Goal: Obtain resource: Download file/media

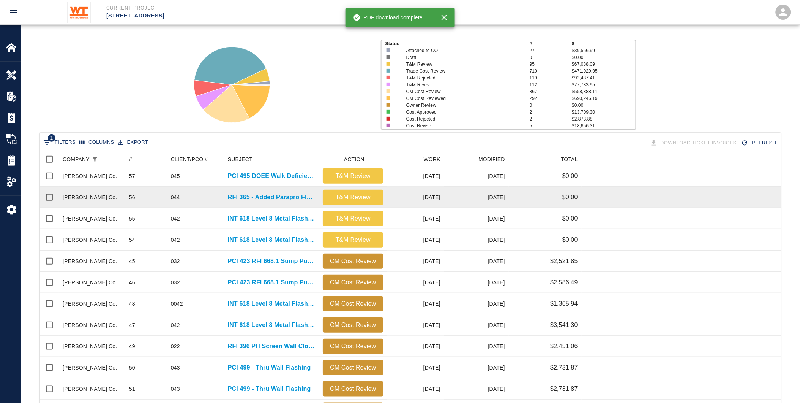
scroll to position [431, 735]
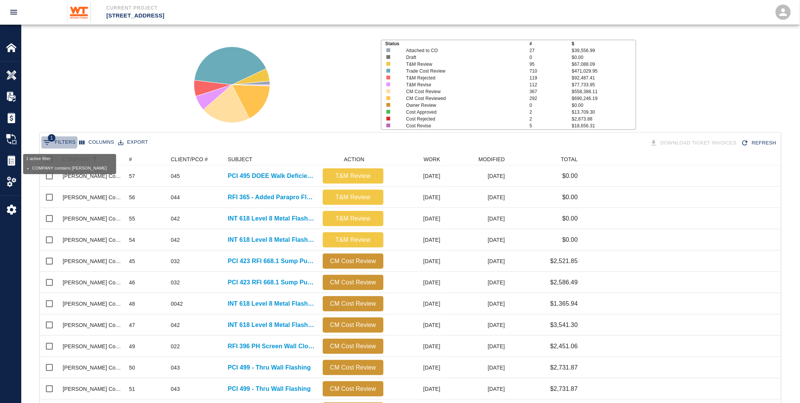
click at [58, 139] on button "1 Filters" at bounding box center [59, 142] width 36 height 12
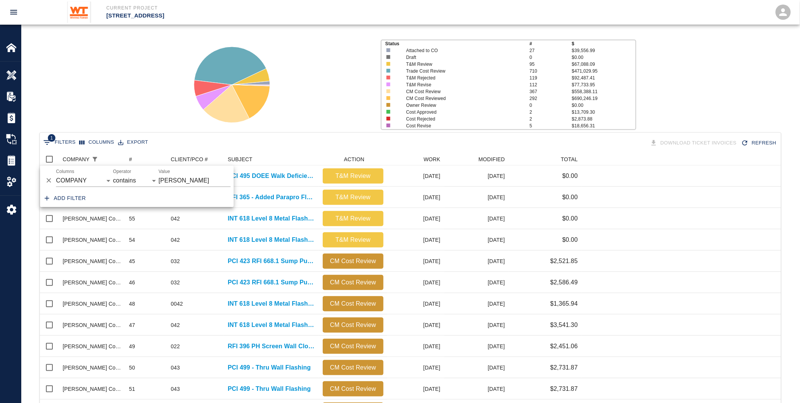
click at [130, 104] on div "Status # $ Attached to CO 27 $39,556.99 Draft 0 $0.00 T&M Review 95 $67,088.09 …" at bounding box center [407, 81] width 785 height 101
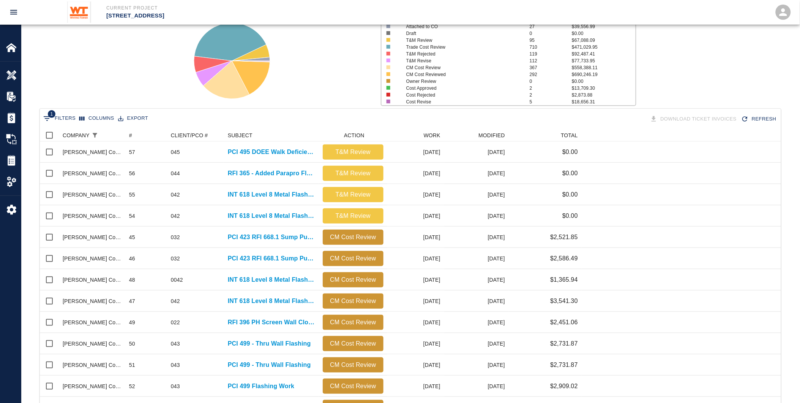
scroll to position [0, 0]
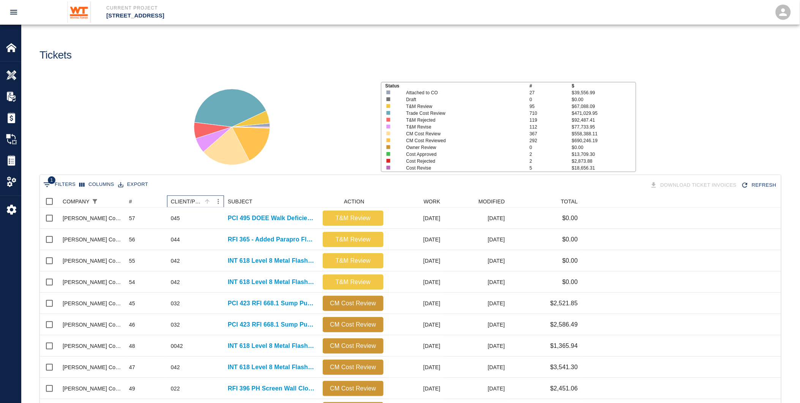
click at [188, 200] on div "CLIENT/PCO #" at bounding box center [186, 201] width 31 height 12
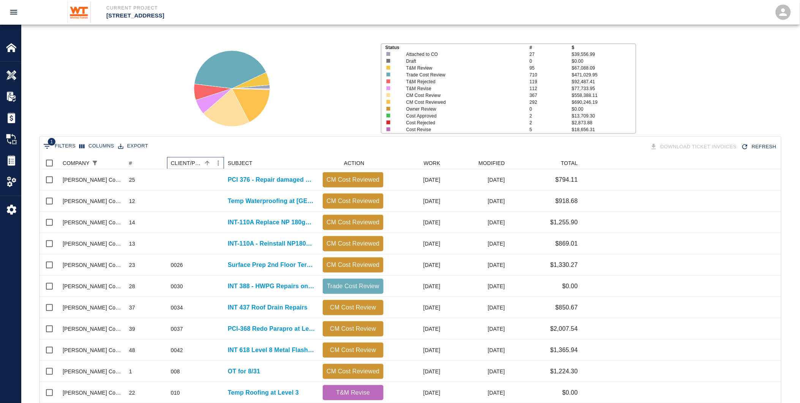
scroll to position [84, 0]
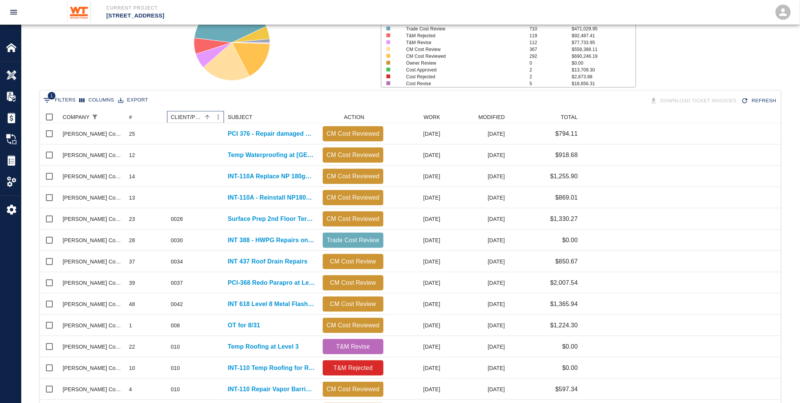
click at [196, 112] on div "CLIENT/PCO #" at bounding box center [186, 117] width 31 height 12
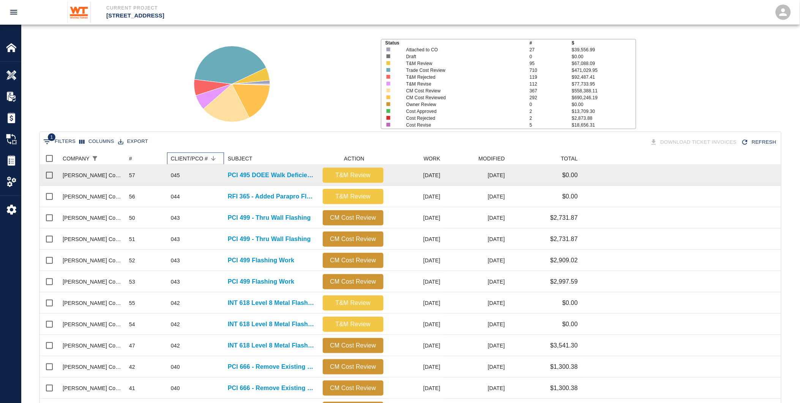
scroll to position [42, 0]
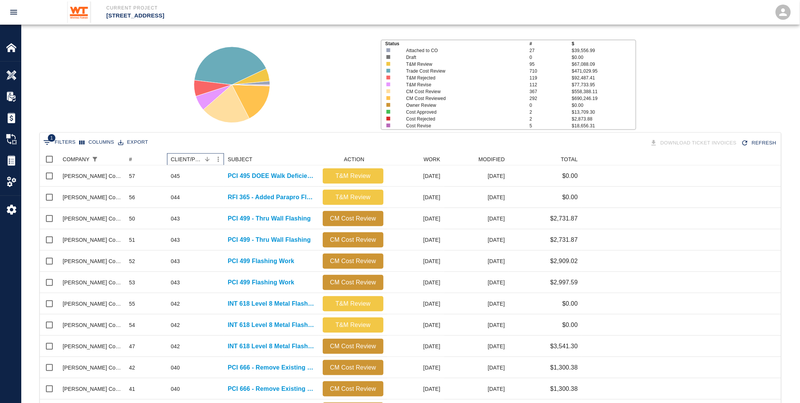
click at [193, 158] on div "CLIENT/PCO #" at bounding box center [186, 159] width 31 height 12
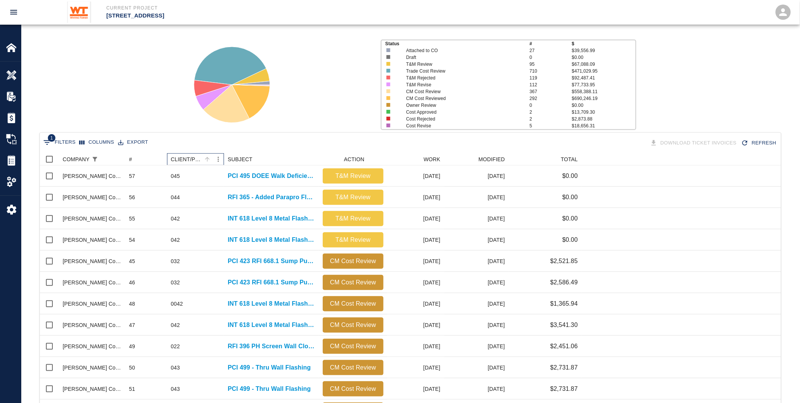
click at [182, 156] on div "CLIENT/PCO #" at bounding box center [186, 159] width 31 height 12
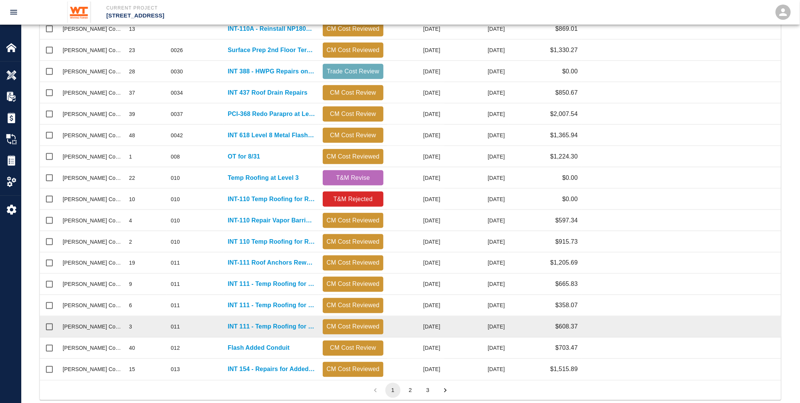
scroll to position [269, 0]
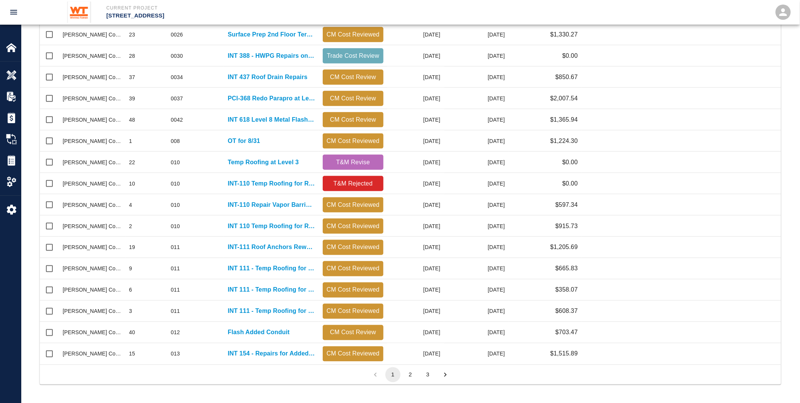
click at [414, 371] on button "2" at bounding box center [410, 374] width 15 height 15
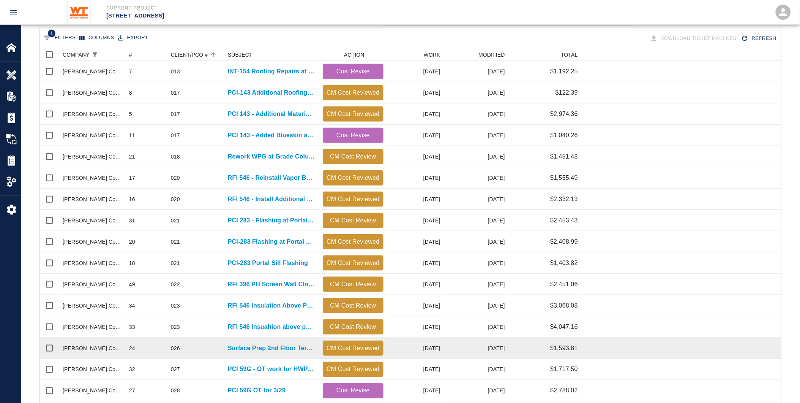
scroll to position [142, 0]
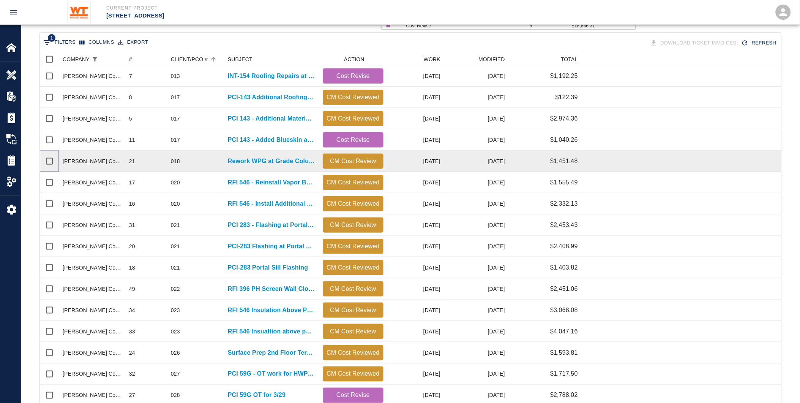
click at [47, 160] on input "Select row" at bounding box center [49, 161] width 16 height 16
checkbox input "true"
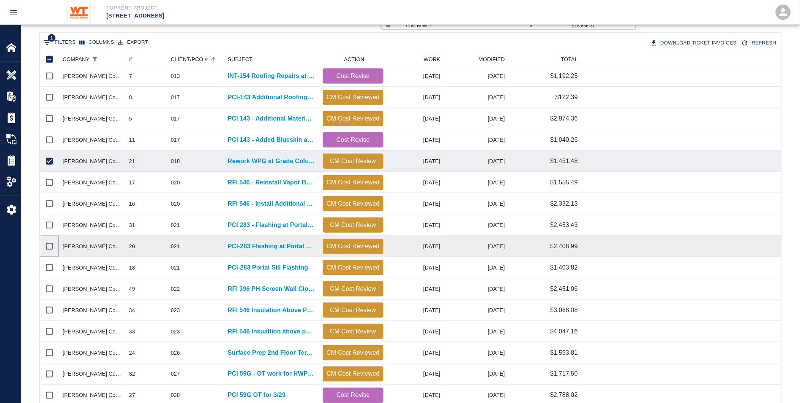
click at [46, 242] on input "Select row" at bounding box center [49, 246] width 16 height 16
checkbox input "true"
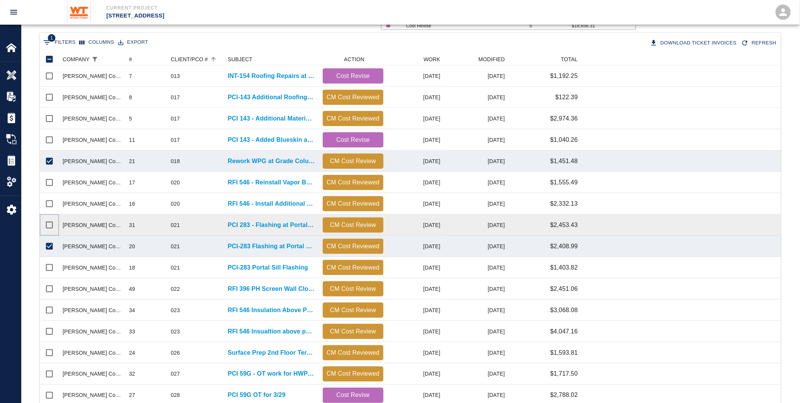
click at [50, 221] on input "Select row" at bounding box center [49, 225] width 16 height 16
checkbox input "true"
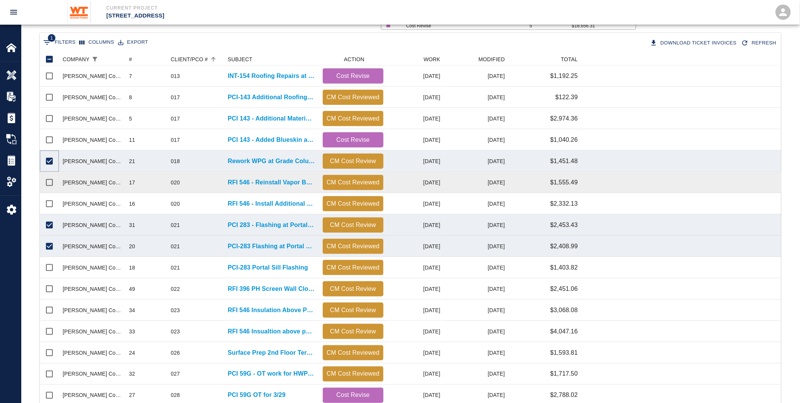
drag, startPoint x: 46, startPoint y: 158, endPoint x: 73, endPoint y: 174, distance: 31.3
click at [46, 158] on input "Unselect row" at bounding box center [49, 161] width 16 height 16
checkbox input "false"
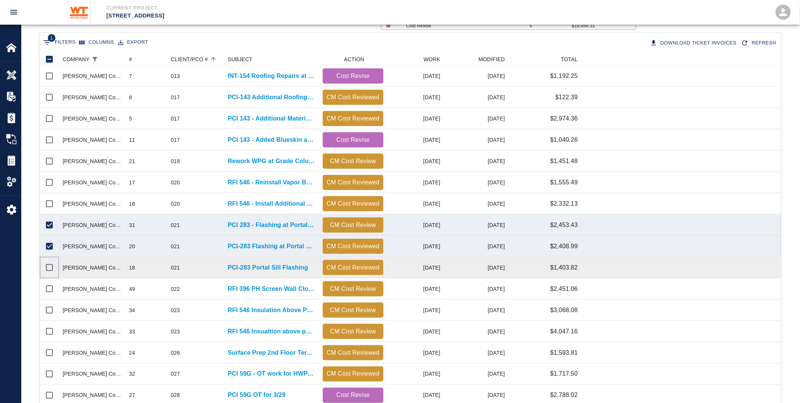
click at [46, 266] on input "Select row" at bounding box center [49, 267] width 16 height 16
checkbox input "true"
click at [689, 42] on button "Download Ticket Invoices" at bounding box center [695, 42] width 92 height 13
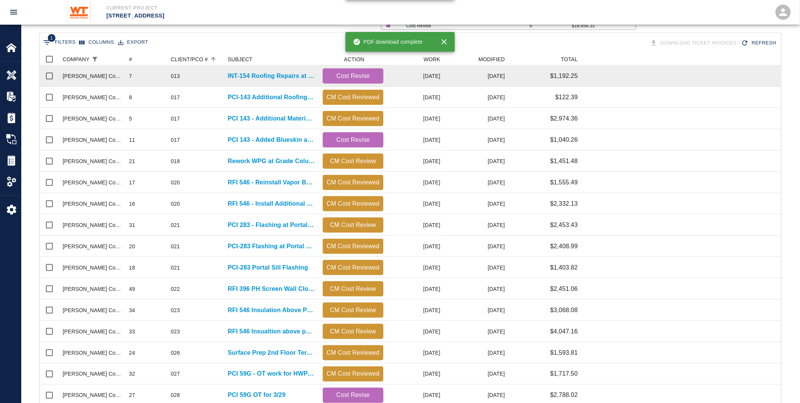
checkbox input "false"
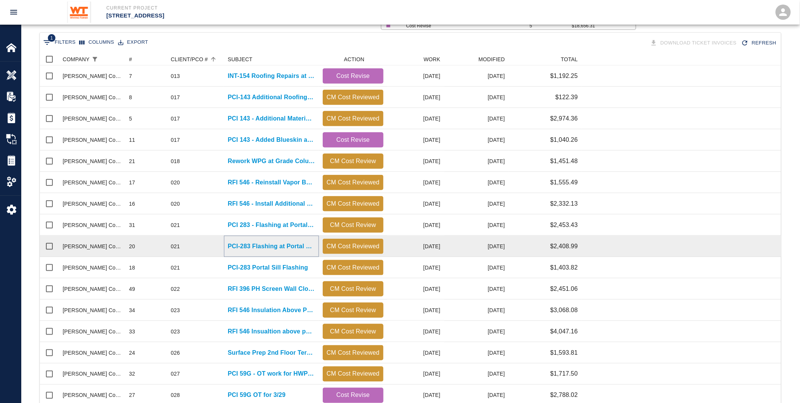
click at [256, 244] on p "PCI-283 Flashing at Portal Sill" at bounding box center [271, 246] width 87 height 9
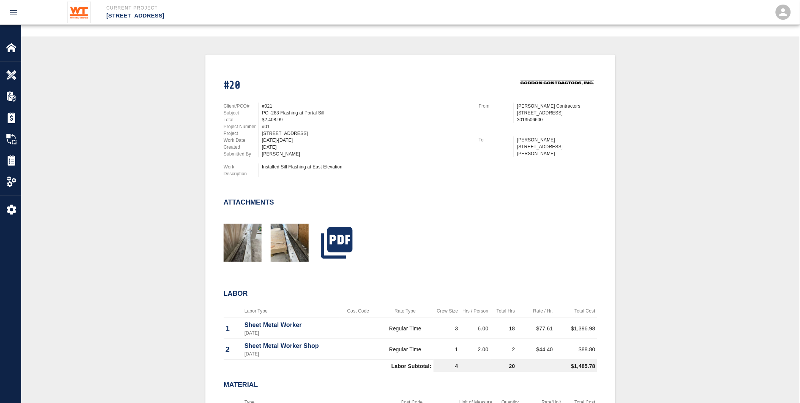
scroll to position [126, 0]
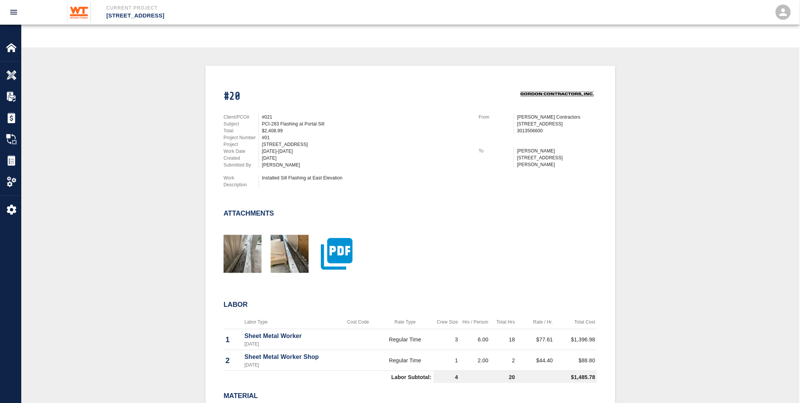
click at [336, 238] on icon "button" at bounding box center [337, 254] width 32 height 32
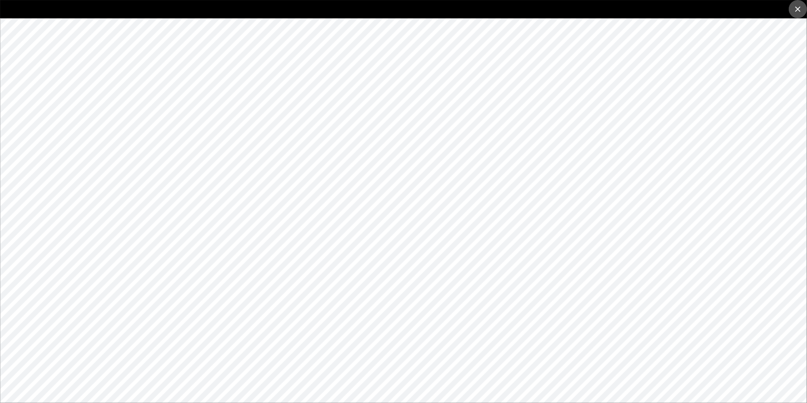
click at [798, 7] on icon "close" at bounding box center [797, 9] width 9 height 9
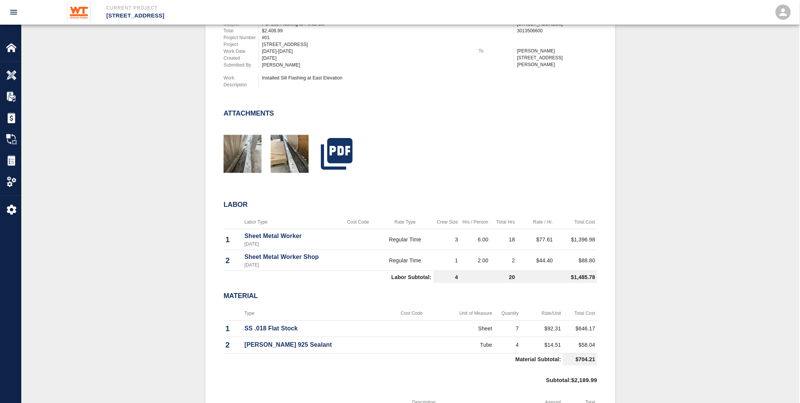
scroll to position [253, 0]
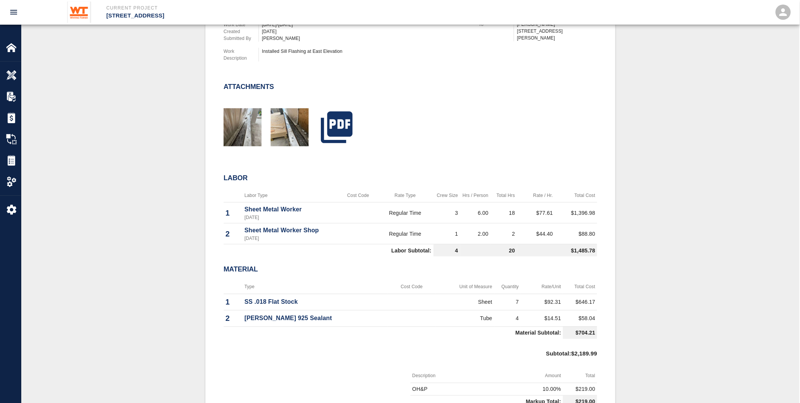
click at [309, 300] on p "SS .018 Flat Stock" at bounding box center [315, 301] width 141 height 9
click at [339, 314] on p "[PERSON_NAME] 925 Sealant" at bounding box center [315, 318] width 141 height 9
click at [303, 294] on td "SS .018 Flat Stock" at bounding box center [315, 302] width 145 height 16
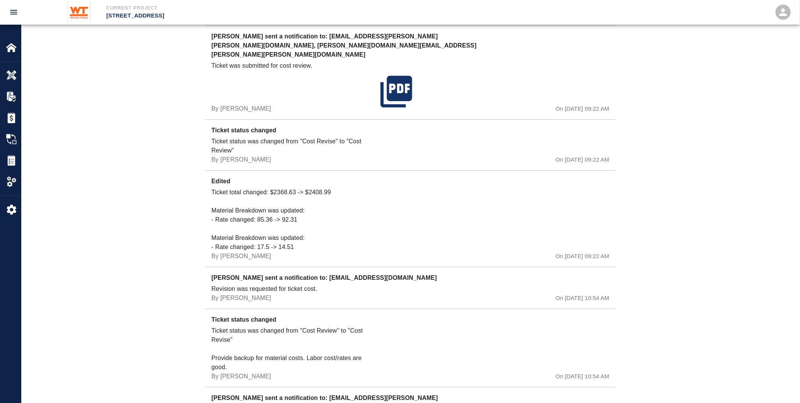
scroll to position [1097, 0]
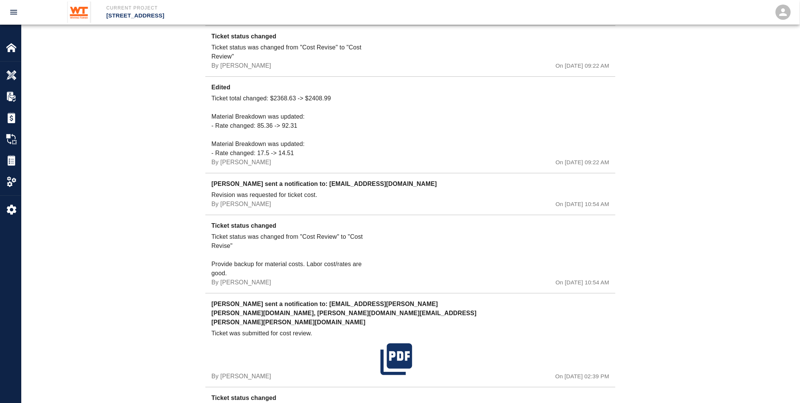
click at [271, 116] on p "Ticket total changed: $2368.63 -> $2408.99 Material Breakdown was updated: - Ra…" at bounding box center [295, 126] width 166 height 64
click at [257, 144] on p "Ticket total changed: $2368.63 -> $2408.99 Material Breakdown was updated: - Ra…" at bounding box center [295, 126] width 166 height 64
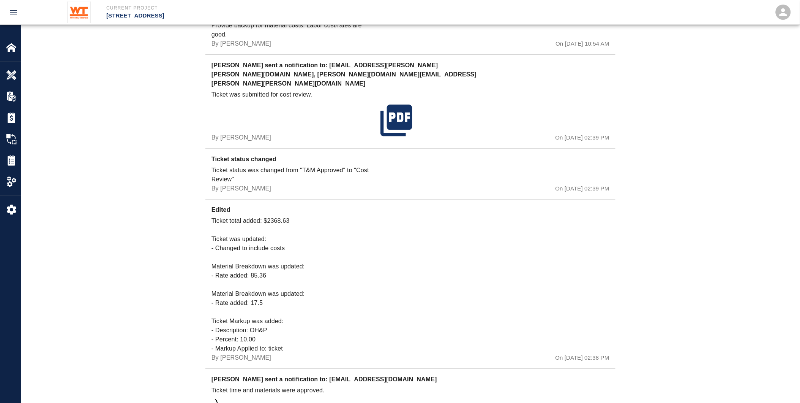
scroll to position [1350, 0]
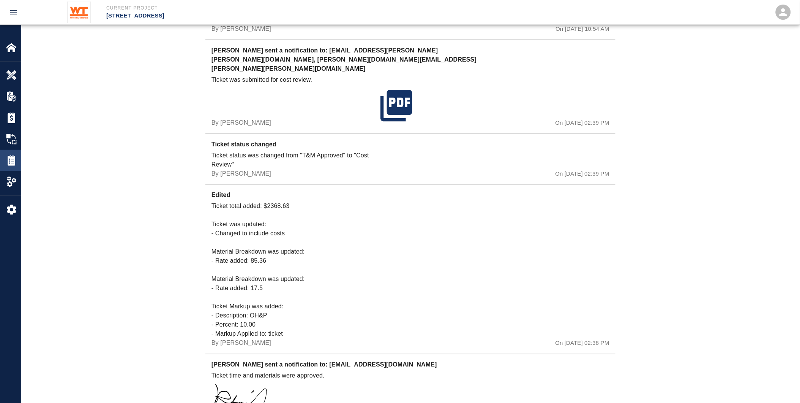
click at [8, 156] on img at bounding box center [11, 160] width 11 height 11
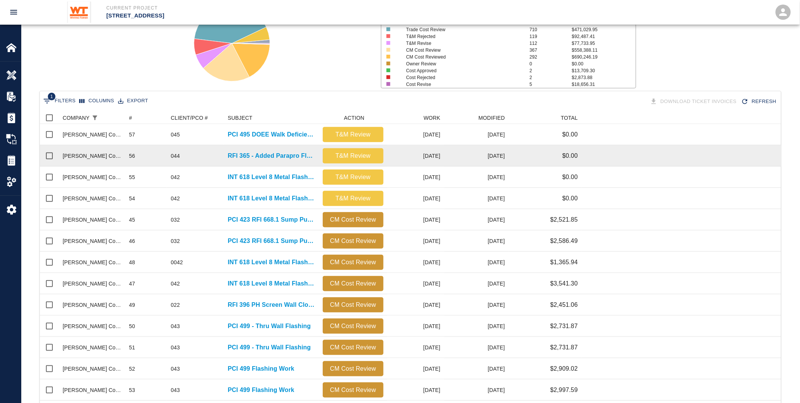
scroll to position [84, 0]
